Goal: Task Accomplishment & Management: Complete application form

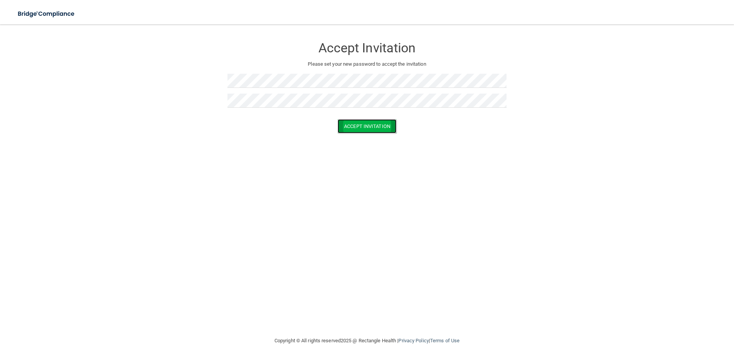
click at [379, 131] on button "Accept Invitation" at bounding box center [367, 126] width 59 height 14
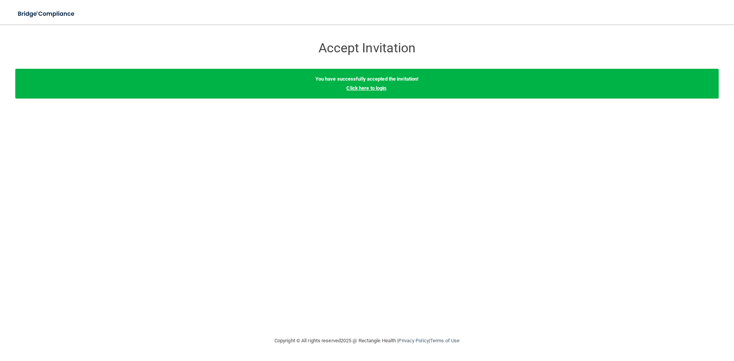
click at [366, 89] on link "Click here to login" at bounding box center [366, 88] width 40 height 6
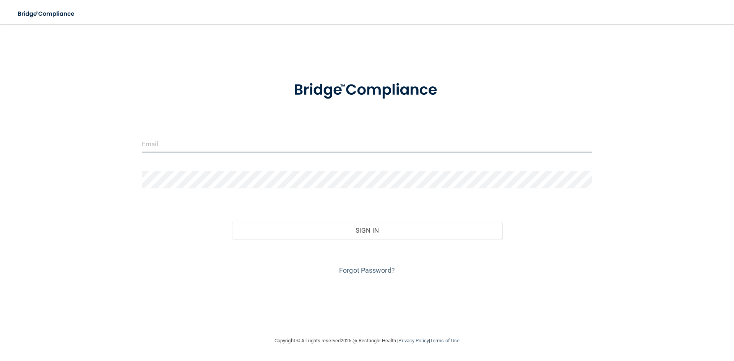
click at [274, 137] on input "email" at bounding box center [367, 143] width 450 height 17
type input "[EMAIL_ADDRESS][DOMAIN_NAME]"
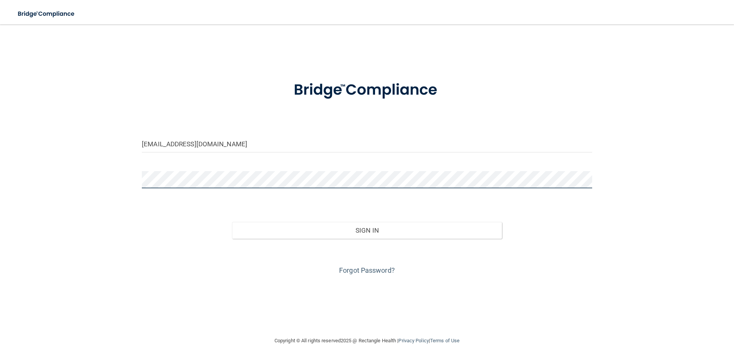
click at [232, 222] on button "Sign In" at bounding box center [367, 230] width 270 height 17
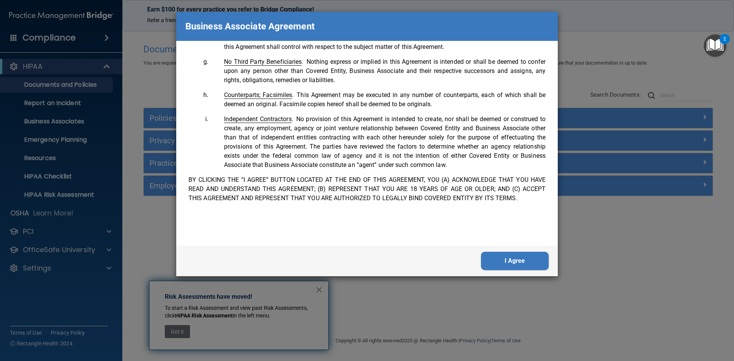
scroll to position [1559, 0]
click at [522, 266] on button "I Agree" at bounding box center [515, 261] width 68 height 18
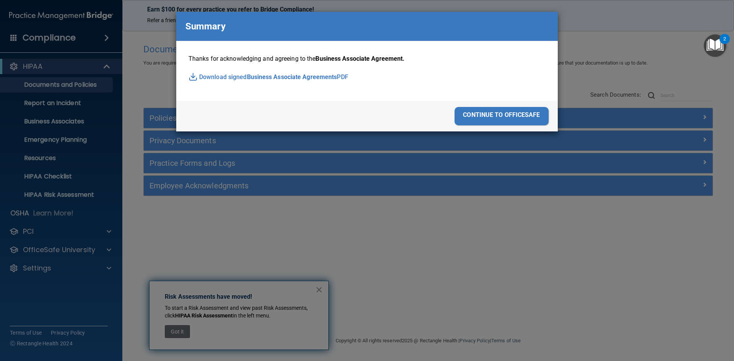
click at [598, 44] on div "Business Associate Agreement Please sign this updated Business Associate Agreem…" at bounding box center [367, 180] width 734 height 361
click at [530, 17] on div "Summary" at bounding box center [367, 26] width 382 height 29
click at [512, 120] on div "continue to officesafe" at bounding box center [502, 116] width 94 height 18
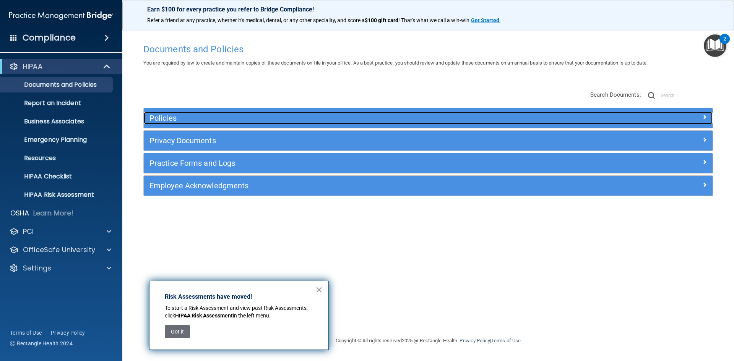
click at [410, 114] on h5 "Policies" at bounding box center [357, 118] width 415 height 8
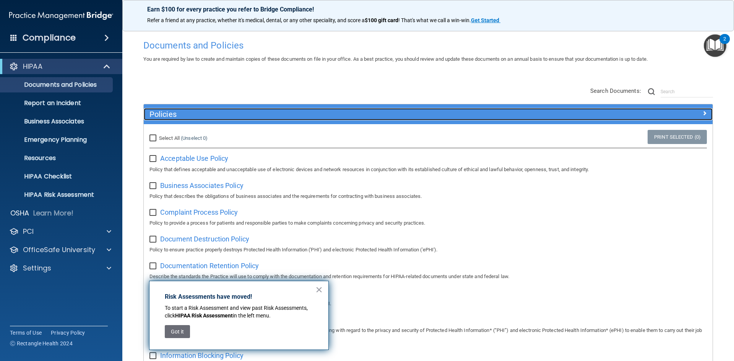
scroll to position [0, 0]
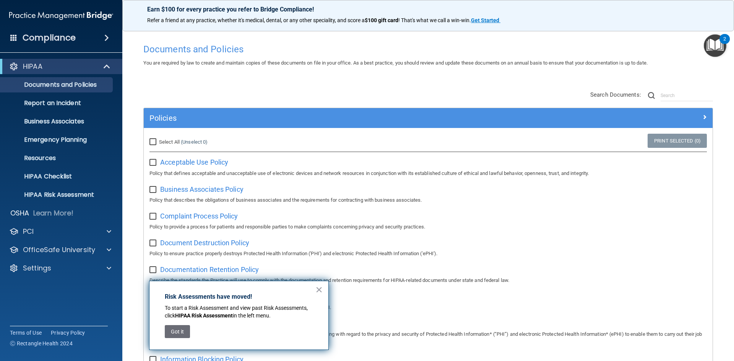
click at [324, 126] on div "Policies" at bounding box center [428, 118] width 569 height 20
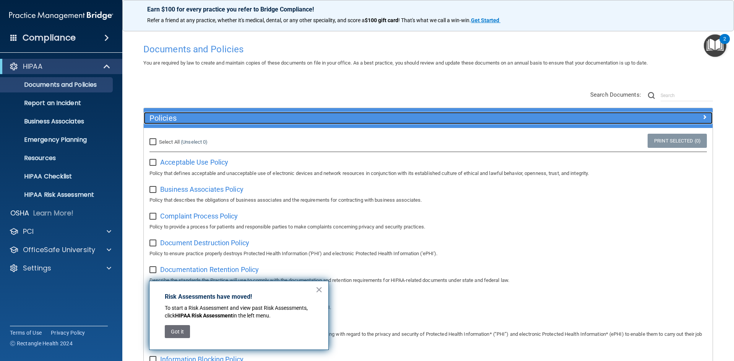
click at [388, 124] on div "Policies" at bounding box center [357, 118] width 427 height 12
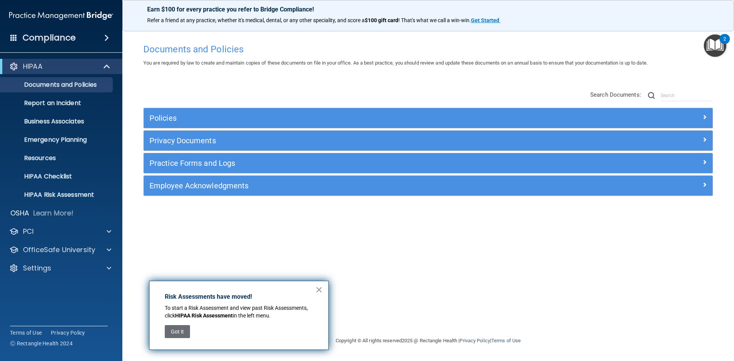
click at [322, 291] on button "×" at bounding box center [318, 290] width 7 height 12
